Goal: Task Accomplishment & Management: Manage account settings

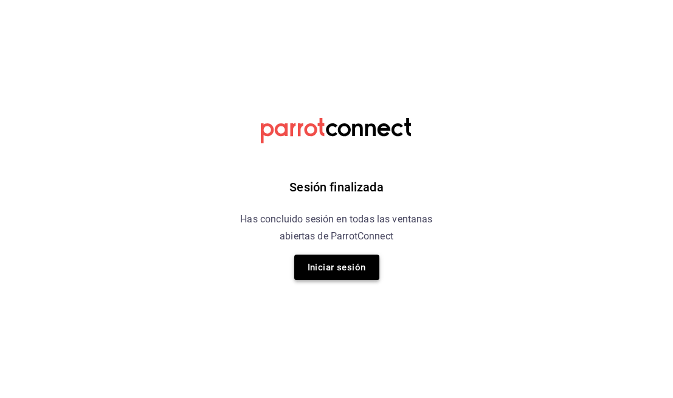
click at [358, 260] on button "Iniciar sesión" at bounding box center [336, 268] width 85 height 26
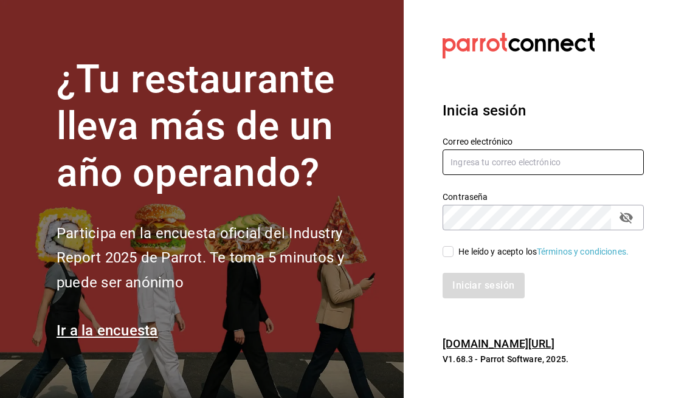
click at [493, 156] on input "text" at bounding box center [543, 163] width 201 height 26
type input "[EMAIL_ADDRESS][DOMAIN_NAME]"
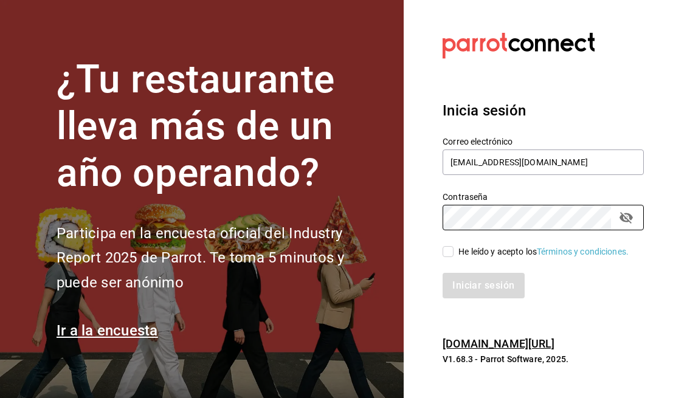
click at [450, 255] on input "He leído y acepto los Términos y condiciones." at bounding box center [448, 251] width 11 height 11
checkbox input "true"
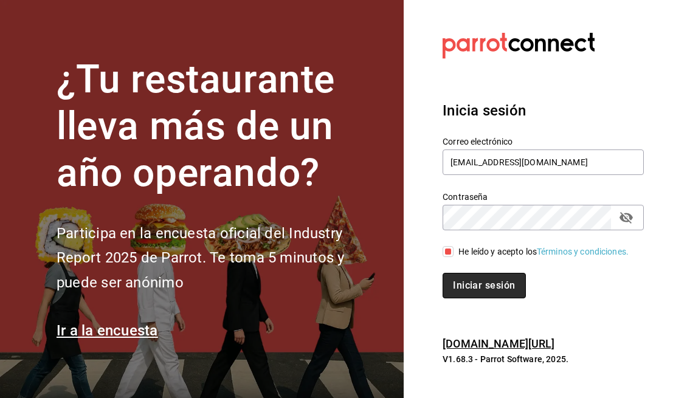
click at [476, 285] on button "Iniciar sesión" at bounding box center [484, 286] width 83 height 26
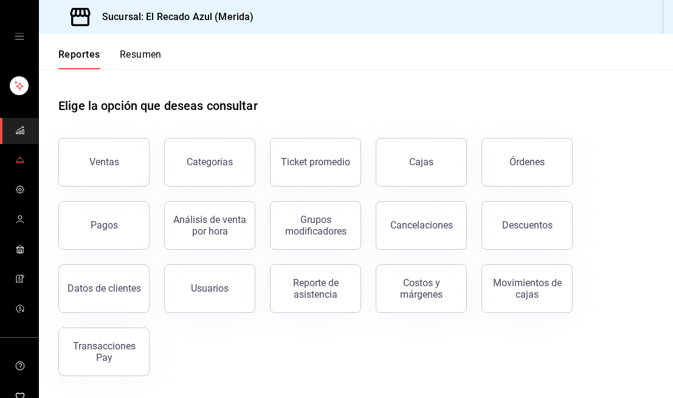
click at [20, 157] on icon "mailbox folders" at bounding box center [19, 157] width 1 height 1
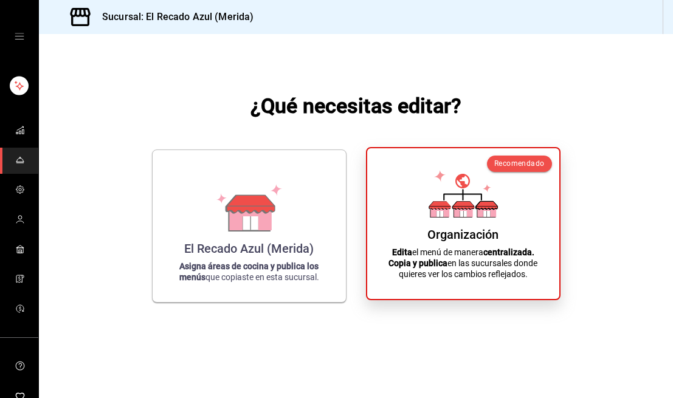
click at [481, 242] on div "Organización Edita el menú de manera centralizada. Copia y publica en las sucur…" at bounding box center [463, 223] width 163 height 131
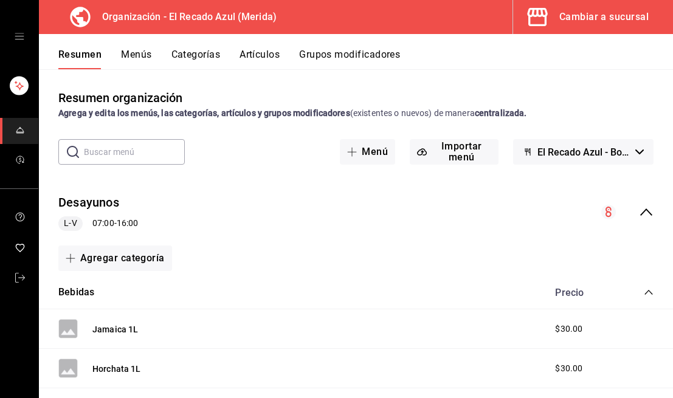
click at [145, 60] on button "Menús" at bounding box center [136, 59] width 30 height 21
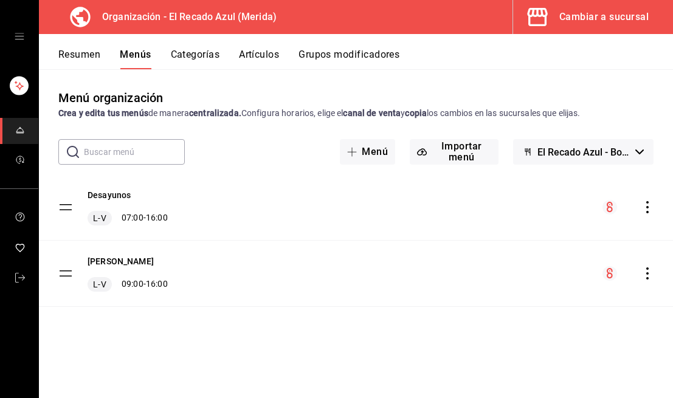
click at [649, 216] on div "Desayunos L-V 07:00 - 16:00" at bounding box center [356, 208] width 634 height 66
click at [648, 209] on icon "actions" at bounding box center [648, 207] width 12 height 12
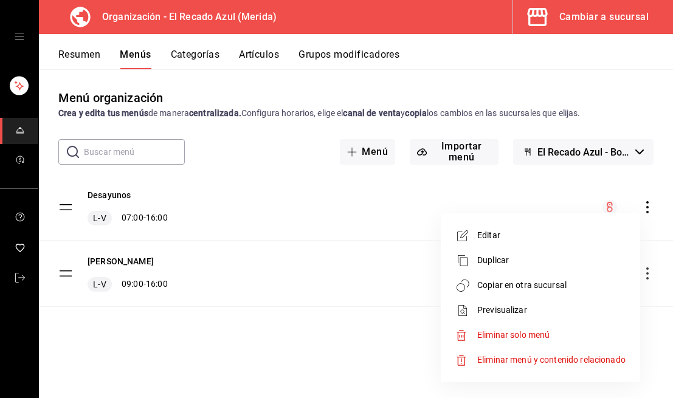
click at [530, 289] on span "Copiar en otra sucursal" at bounding box center [551, 285] width 148 height 13
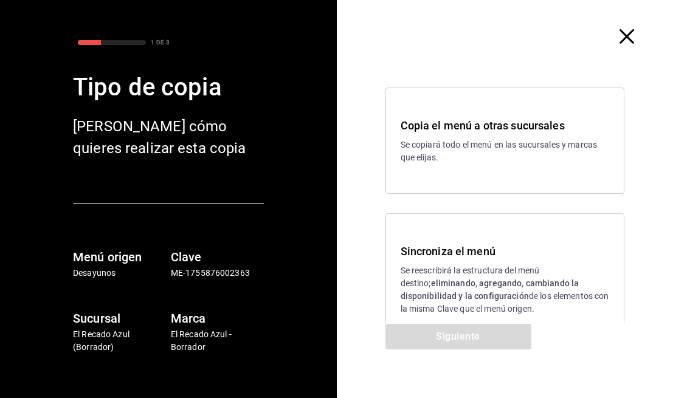
click at [496, 288] on strong "eliminando, agregando, cambiando la disponibilidad y la configuración" at bounding box center [490, 290] width 179 height 23
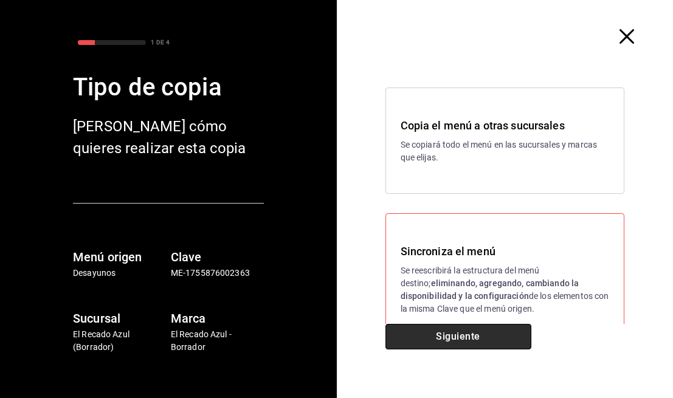
click at [484, 331] on button "Siguiente" at bounding box center [459, 337] width 146 height 26
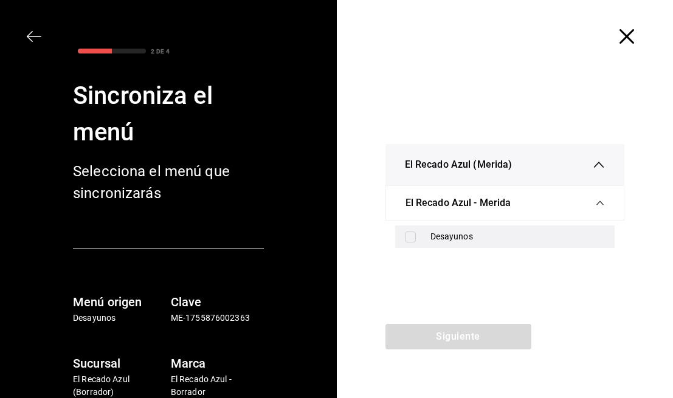
click at [502, 243] on div "Desayunos" at bounding box center [518, 236] width 175 height 13
checkbox input "true"
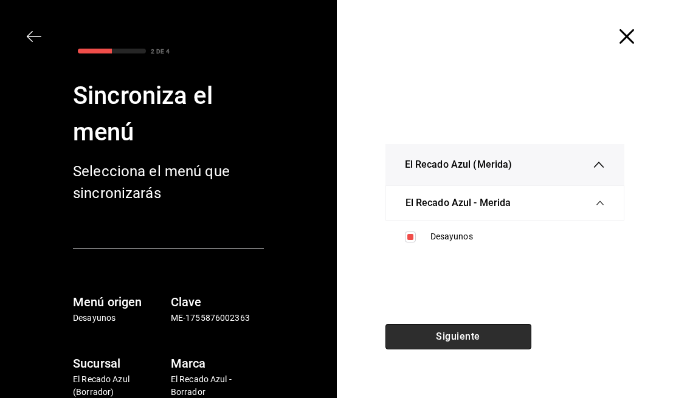
click at [500, 338] on button "Siguiente" at bounding box center [459, 337] width 146 height 26
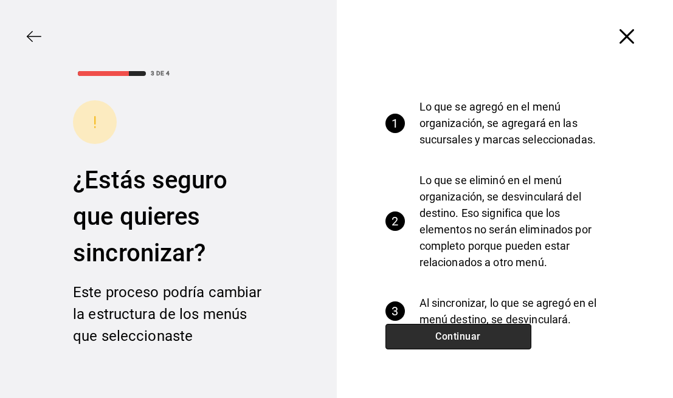
click at [500, 338] on button "Continuar" at bounding box center [459, 337] width 146 height 26
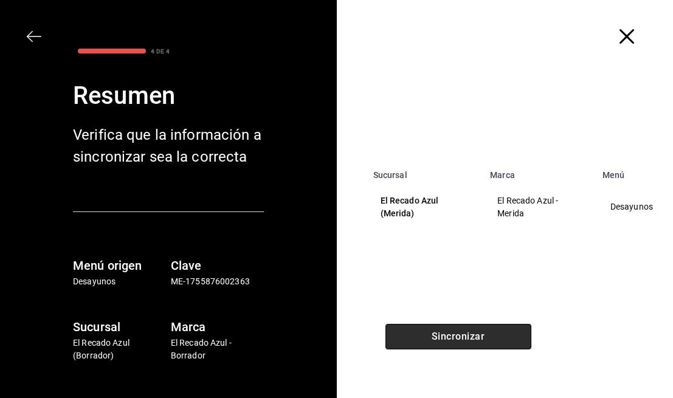
click at [500, 338] on button "Sincronizar" at bounding box center [459, 337] width 146 height 26
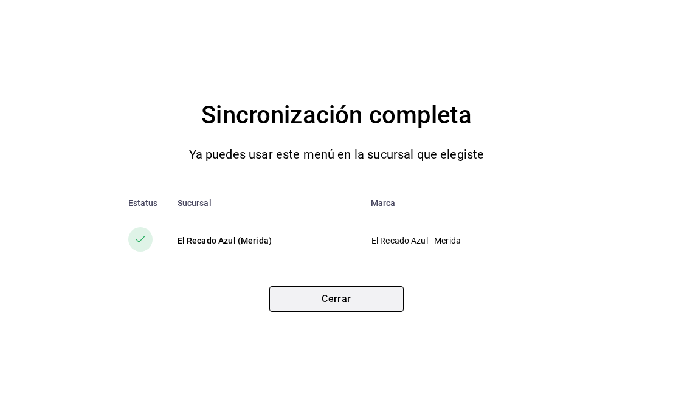
click at [322, 296] on button "Cerrar" at bounding box center [336, 299] width 134 height 26
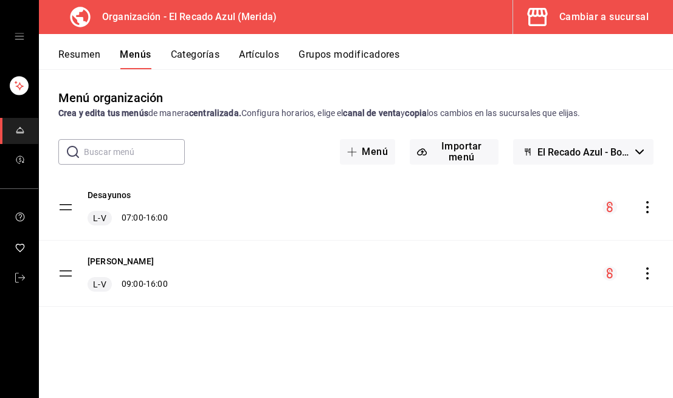
click at [648, 268] on icon "actions" at bounding box center [648, 274] width 12 height 12
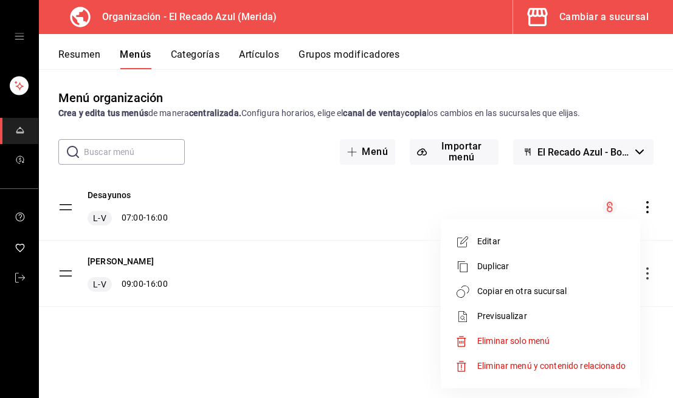
click at [514, 284] on li "Copiar en otra sucursal" at bounding box center [541, 291] width 190 height 25
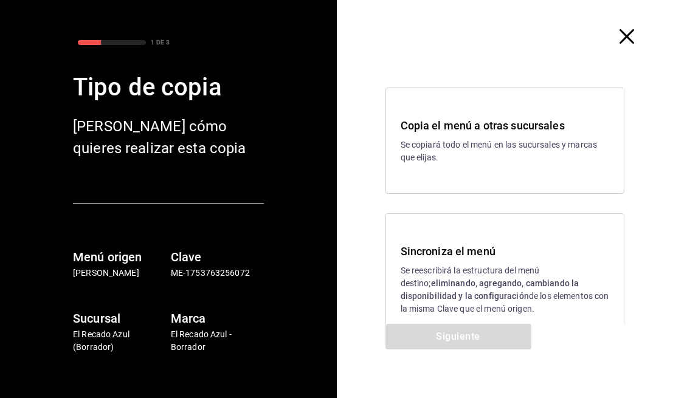
click at [500, 280] on strong "eliminando, agregando, cambiando la disponibilidad y la configuración" at bounding box center [490, 290] width 179 height 23
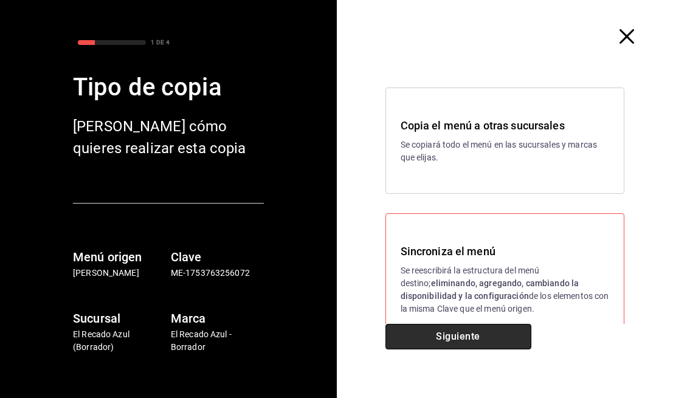
click at [482, 344] on button "Siguiente" at bounding box center [459, 337] width 146 height 26
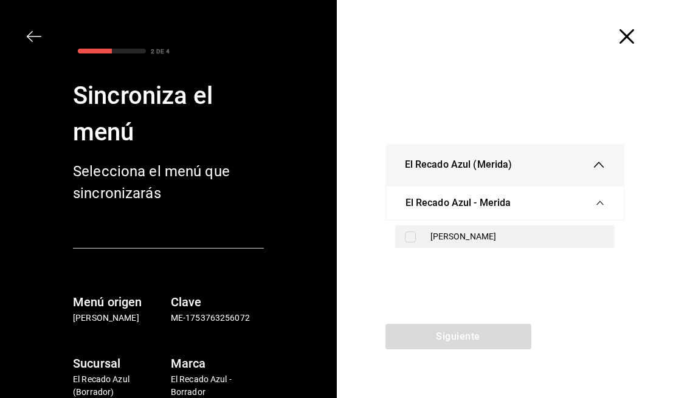
click at [472, 235] on div "Menú Almuerzos" at bounding box center [518, 236] width 175 height 13
checkbox input "true"
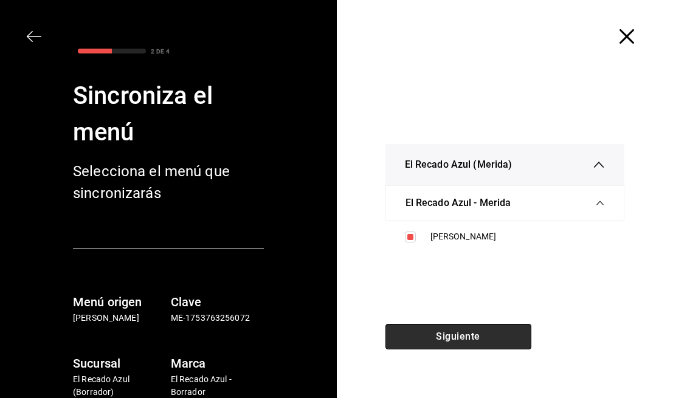
click at [487, 328] on button "Siguiente" at bounding box center [459, 337] width 146 height 26
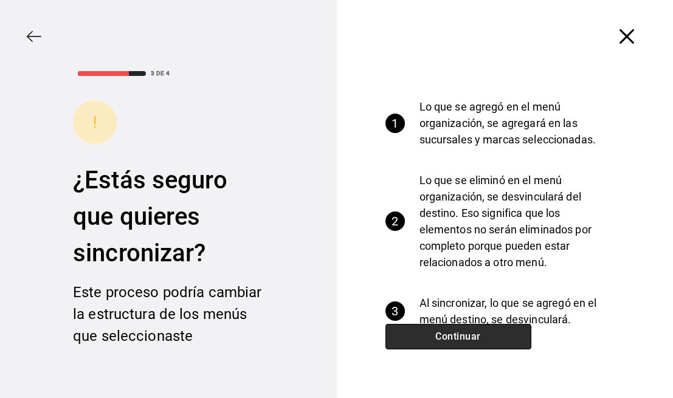
click at [487, 328] on button "Continuar" at bounding box center [459, 337] width 146 height 26
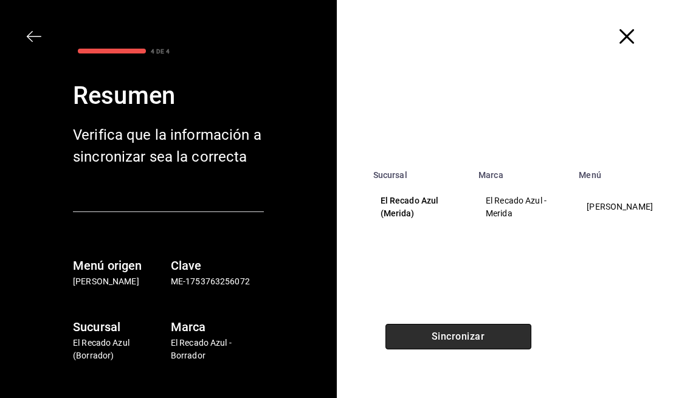
click at [487, 331] on button "Sincronizar" at bounding box center [459, 337] width 146 height 26
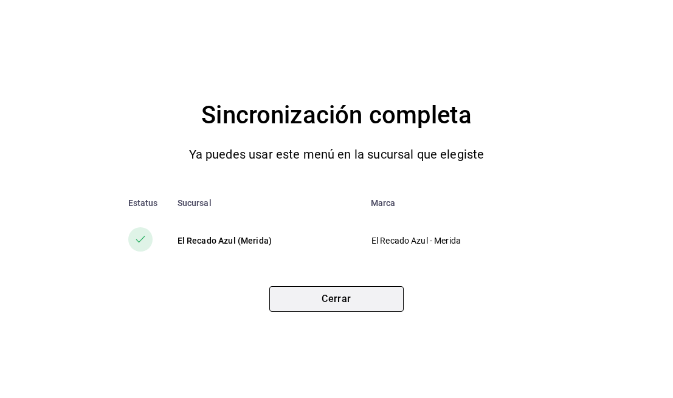
click at [353, 295] on button "Cerrar" at bounding box center [336, 299] width 134 height 26
